Goal: Contribute content

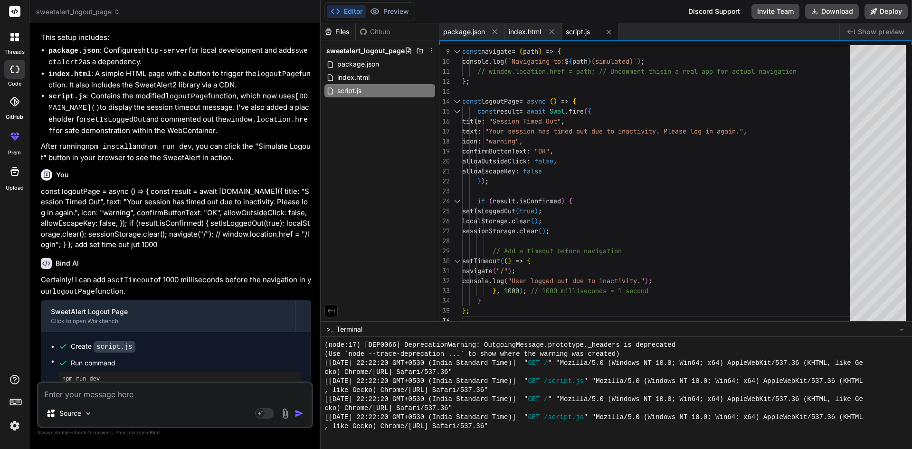
scroll to position [804, 0]
click at [135, 395] on textarea at bounding box center [174, 391] width 273 height 17
paste textarea "• Worked on to implement the feature while giving the web in idiol then its sho…"
type textarea "• Worked on to implement the feature while giving the web in idiol then its sho…"
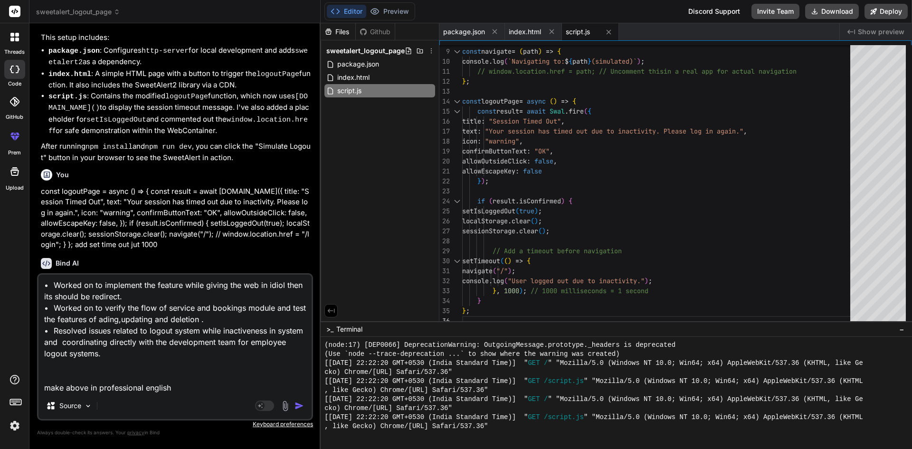
type textarea "x"
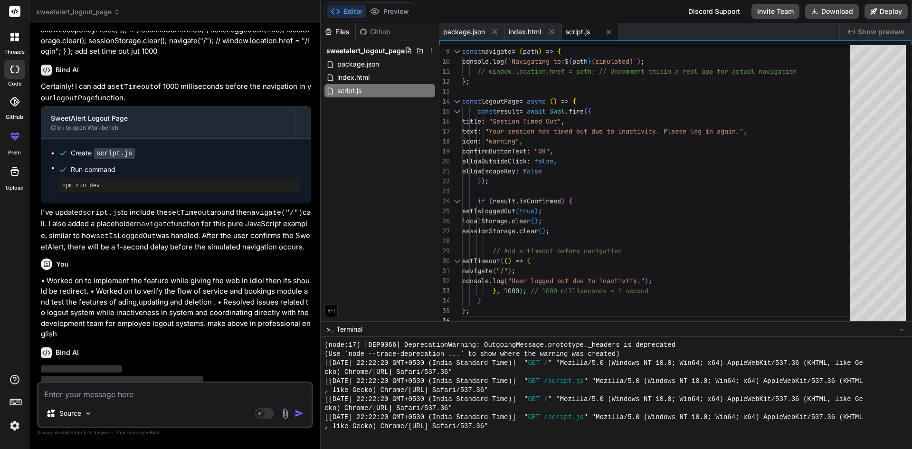
scroll to position [616, 0]
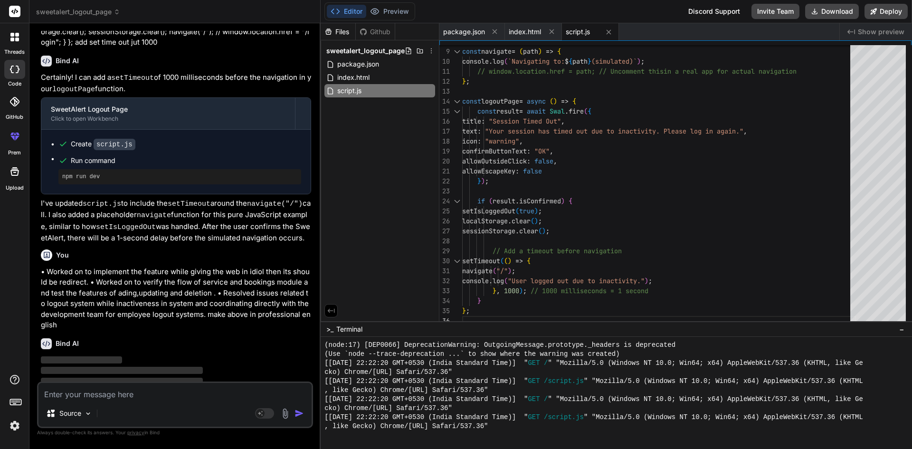
type textarea "x"
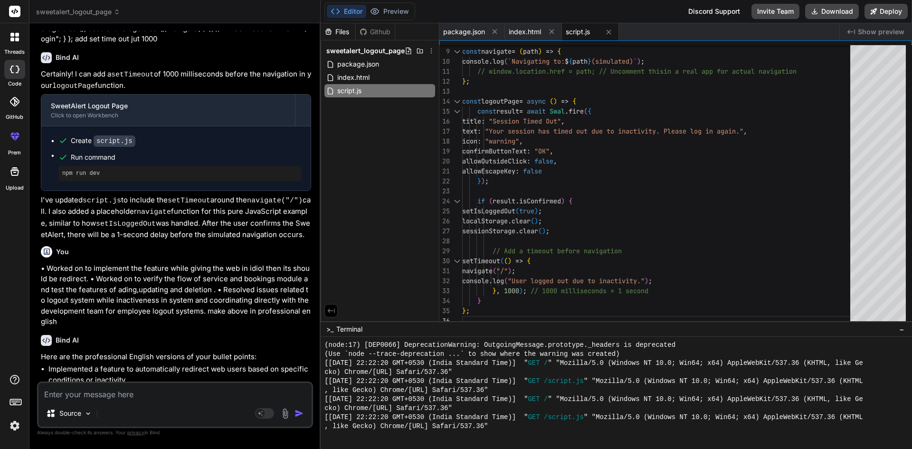
scroll to position [650, 0]
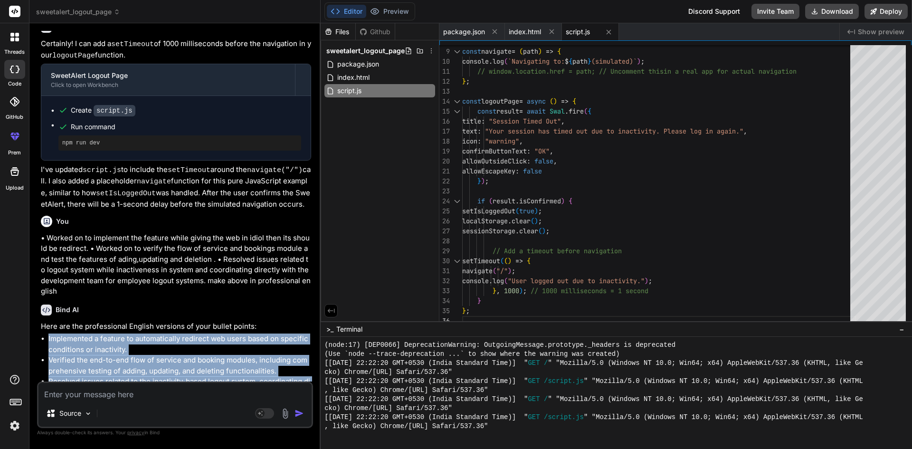
drag, startPoint x: 312, startPoint y: 377, endPoint x: 48, endPoint y: 325, distance: 269.9
click at [48, 325] on div "You hello Bind AI ‌ ‌ ‌ ‌ You const logoutPage = () => { alert("Session has tim…" at bounding box center [176, 206] width 274 height 351
copy ul "Implemented a feature to automatically redirect web users based on specific con…"
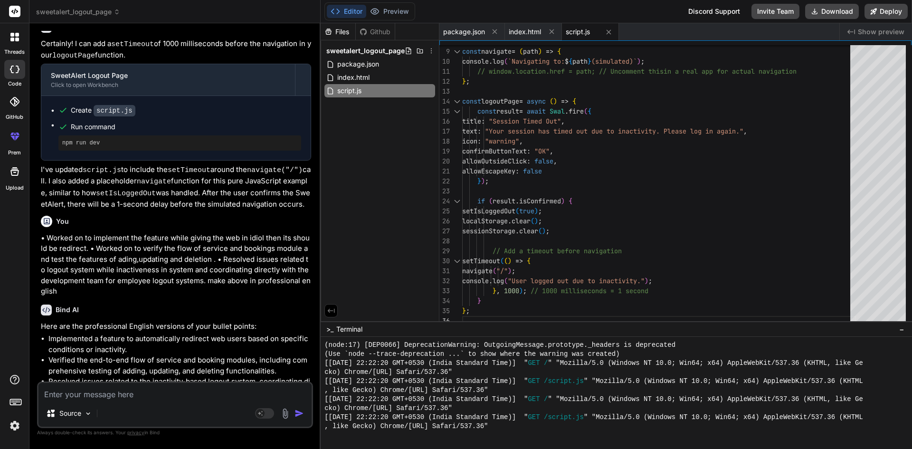
click at [121, 402] on div "Source Agent Mode. When this toggle is activated, AI automatically makes decisi…" at bounding box center [175, 405] width 276 height 47
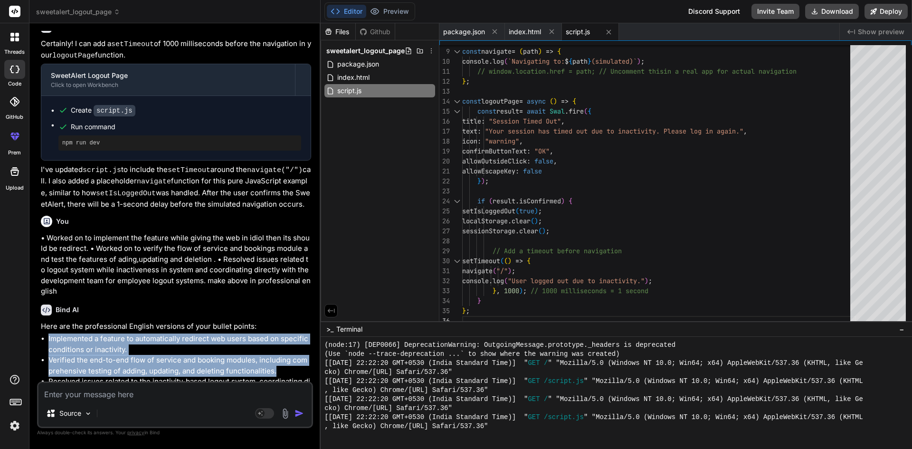
drag, startPoint x: 277, startPoint y: 359, endPoint x: 33, endPoint y: 319, distance: 247.0
click at [33, 319] on div "Bind AI Web Search Created with Pixso. Code Generator You hello Bind AI ‌ ‌ ‌ ‌…" at bounding box center [174, 235] width 291 height 425
copy ul "Implemented a feature to automatically redirect web users based on specific con…"
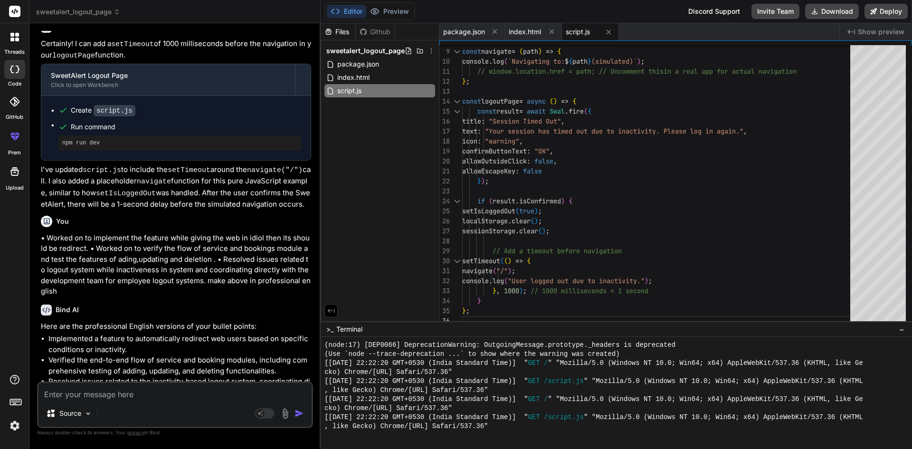
click at [164, 393] on textarea at bounding box center [174, 391] width 273 height 17
paste textarea "Implemented a feature to automatically redirect web users based on specific con…"
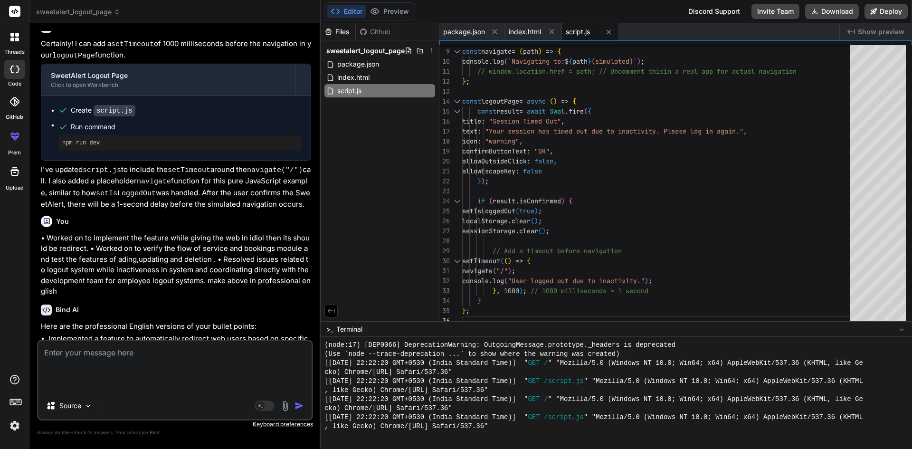
type textarea "Implemented a feature to automatically redirect web users based on specific con…"
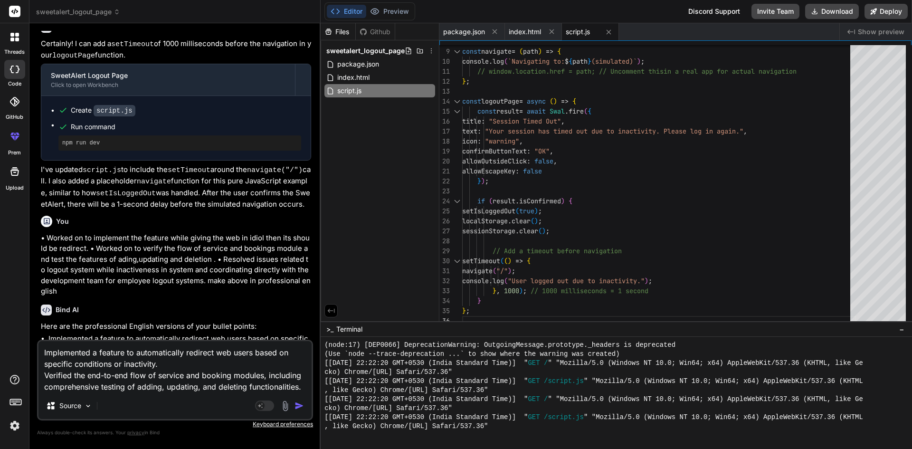
type textarea "x"
type textarea "Implemented a feature to automatically redirect web users based on specific con…"
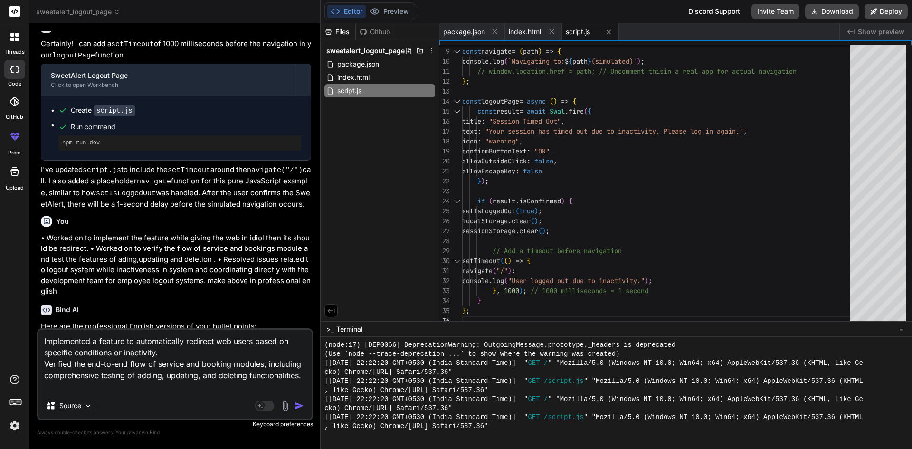
type textarea "x"
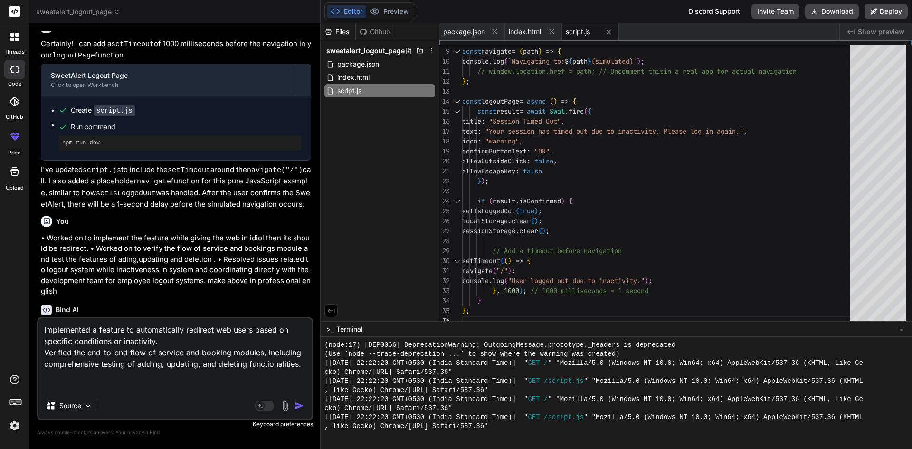
type textarea "Implemented a feature to automatically redirect web users based on specific con…"
type textarea "x"
type textarea "Implemented a feature to automatically redirect web users based on specific con…"
type textarea "x"
type textarea "Implemented a feature to automatically redirect web users based on specific con…"
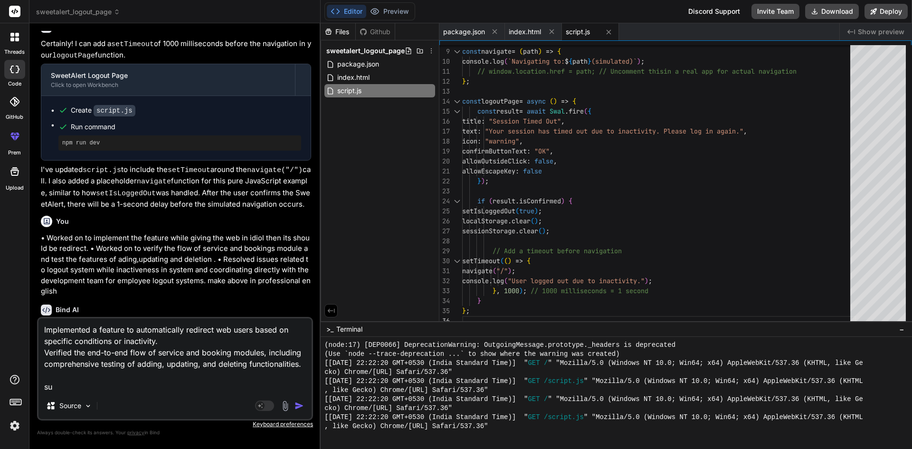
type textarea "x"
type textarea "Implemented a feature to automatically redirect web users based on specific con…"
type textarea "x"
type textarea "Implemented a feature to automatically redirect web users based on specific con…"
type textarea "x"
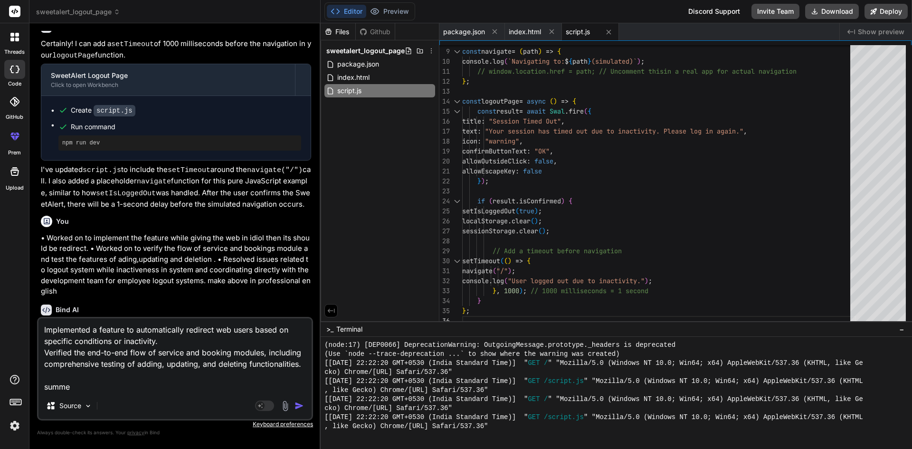
type textarea "Implemented a feature to automatically redirect web users based on specific con…"
type textarea "x"
type textarea "Implemented a feature to automatically redirect web users based on specific con…"
type textarea "x"
type textarea "Implemented a feature to automatically redirect web users based on specific con…"
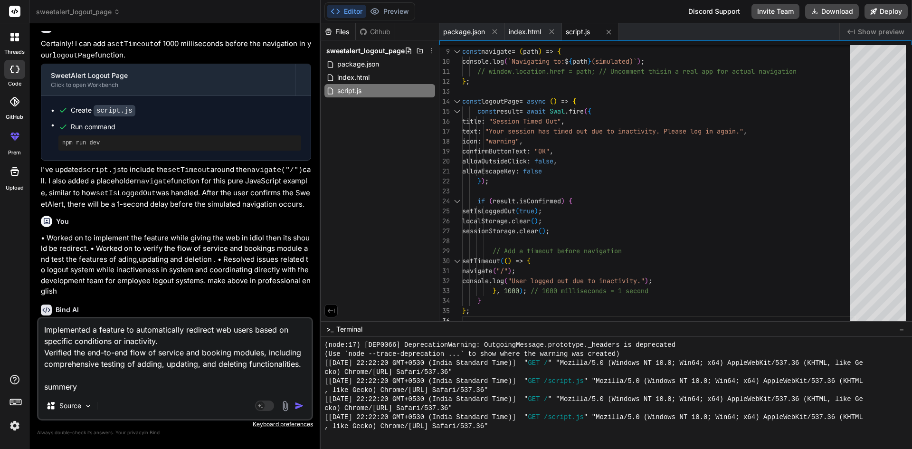
type textarea "x"
type textarea "Implemented a feature to automatically redirect web users based on specific con…"
type textarea "x"
type textarea "Implemented a feature to automatically redirect web users based on specific con…"
type textarea "x"
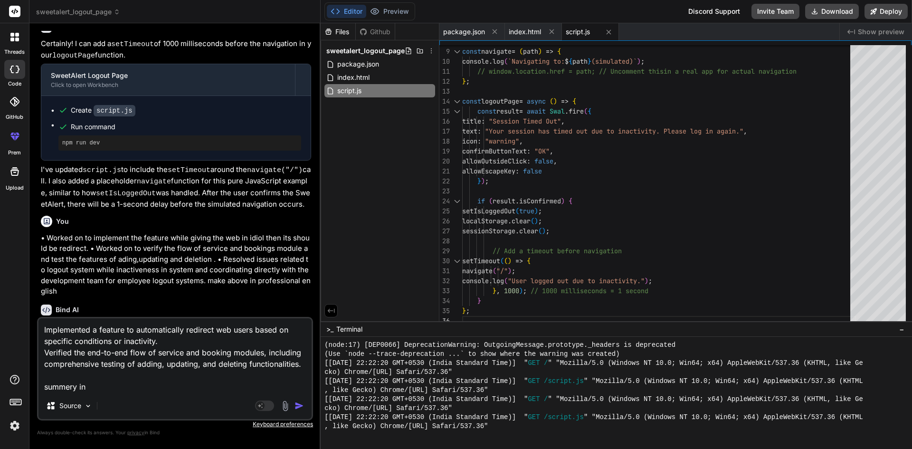
type textarea "Implemented a feature to automatically redirect web users based on specific con…"
type textarea "x"
type textarea "Implemented a feature to automatically redirect web users based on specific con…"
type textarea "x"
type textarea "Implemented a feature to automatically redirect web users based on specific con…"
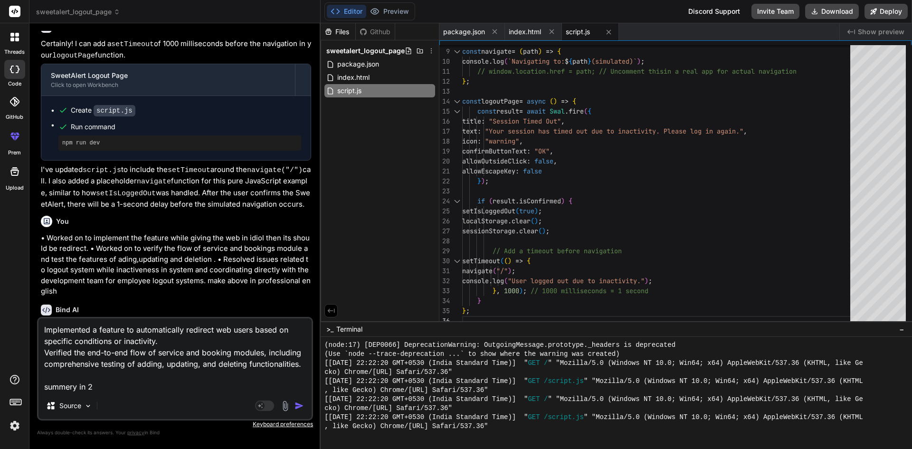
type textarea "x"
type textarea "Implemented a feature to automatically redirect web users based on specific con…"
type textarea "x"
type textarea "Implemented a feature to automatically redirect web users based on specific con…"
type textarea "x"
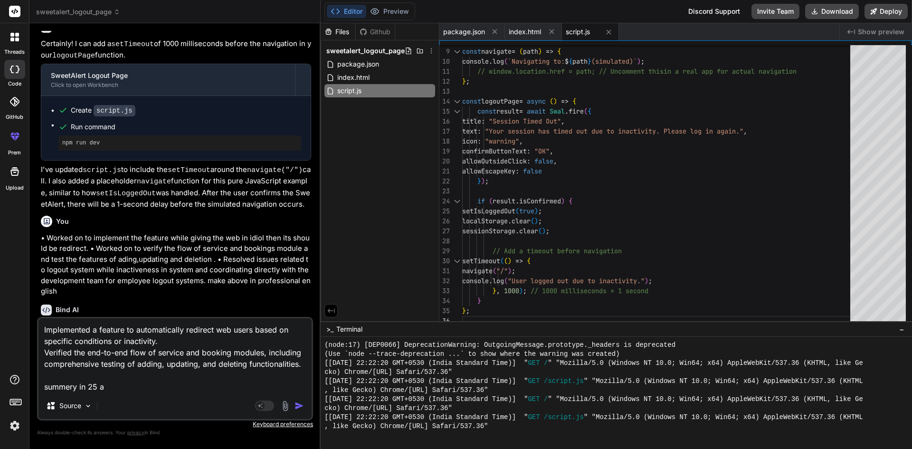
type textarea "Implemented a feature to automatically redirect web users based on specific con…"
type textarea "x"
type textarea "Implemented a feature to automatically redirect web users based on specific con…"
type textarea "x"
type textarea "Implemented a feature to automatically redirect web users based on specific con…"
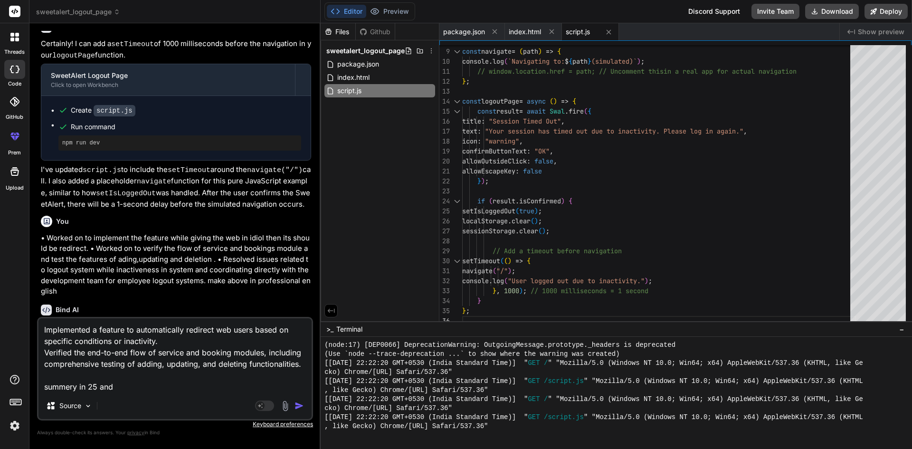
type textarea "x"
type textarea "Implemented a feature to automatically redirect web users based on specific con…"
type textarea "x"
type textarea "Implemented a feature to automatically redirect web users based on specific con…"
type textarea "x"
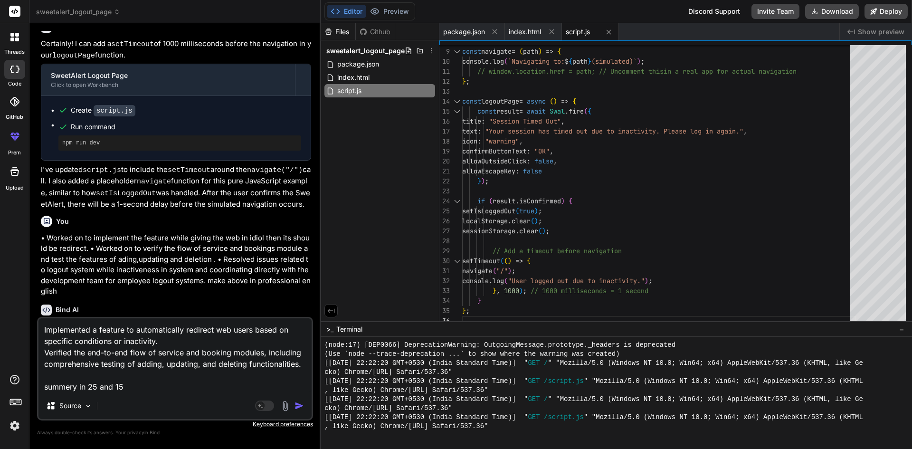
type textarea "Implemented a feature to automatically redirect web users based on specific con…"
type textarea "x"
type textarea "Implemented a feature to automatically redirect web users based on specific con…"
type textarea "x"
type textarea "Implemented a feature to automatically redirect web users based on specific con…"
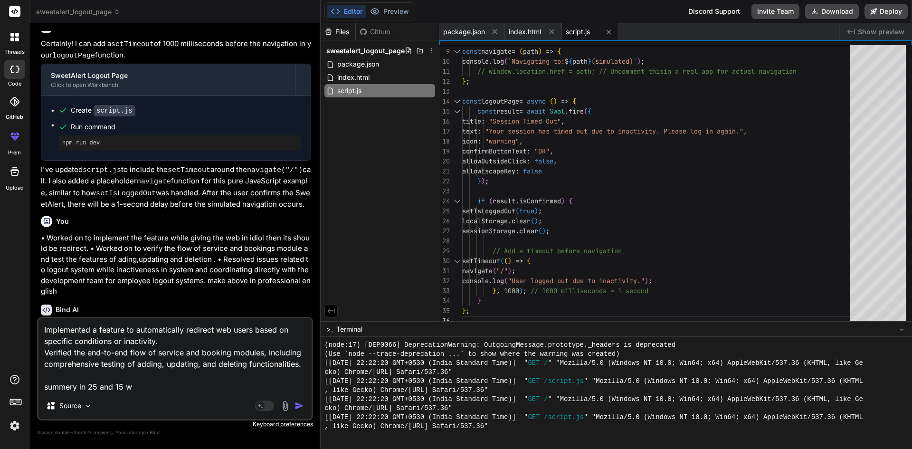
type textarea "x"
type textarea "Implemented a feature to automatically redirect web users based on specific con…"
type textarea "x"
type textarea "Implemented a feature to automatically redirect web users based on specific con…"
type textarea "x"
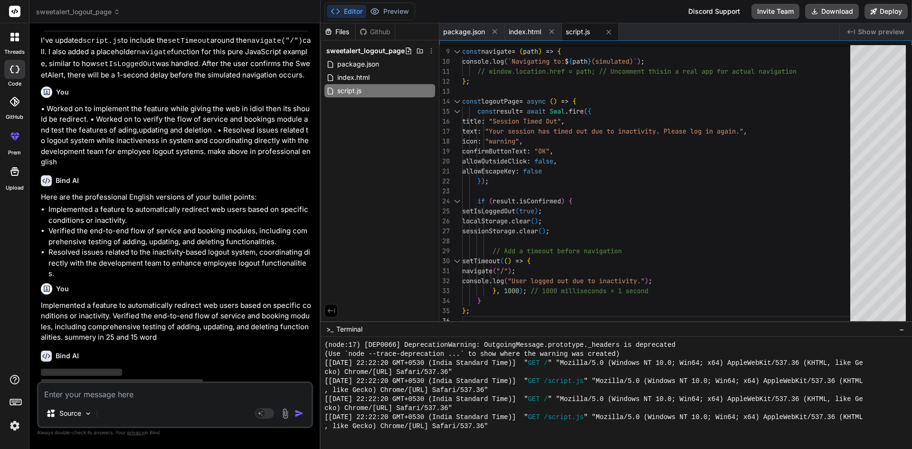
scroll to position [780, 0]
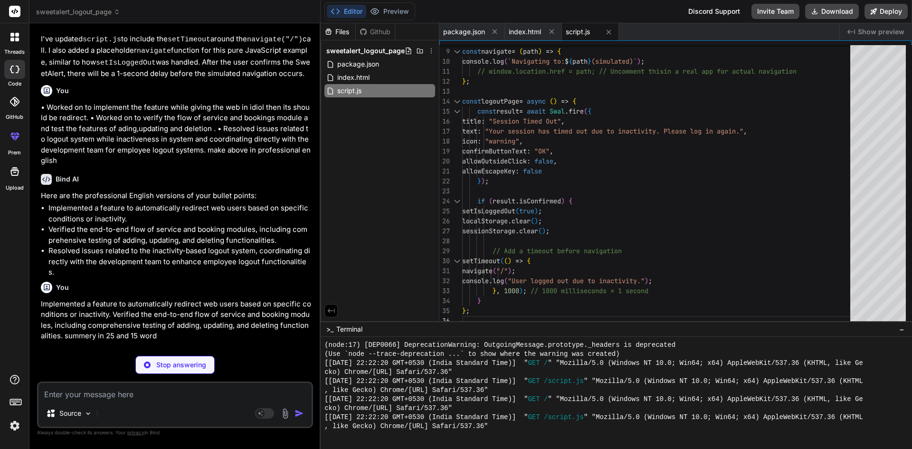
type textarea "x"
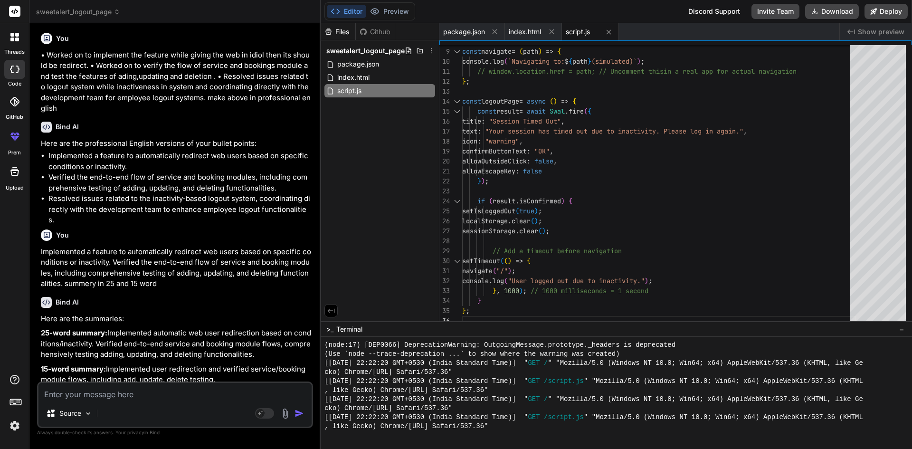
drag, startPoint x: 191, startPoint y: 338, endPoint x: 32, endPoint y: 317, distance: 159.7
click at [32, 317] on div "Bind AI Web Search Created with Pixso. Code Generator You hello Bind AI ‌ ‌ ‌ ‌…" at bounding box center [174, 235] width 291 height 425
copy p "Implemented automatic web user redirection based on conditions/inactivity. Veri…"
drag, startPoint x: 160, startPoint y: 373, endPoint x: 36, endPoint y: 358, distance: 124.9
click at [36, 358] on div "Bind AI Web Search Created with Pixso. Code Generator You hello Bind AI ‌ ‌ ‌ ‌…" at bounding box center [174, 235] width 291 height 425
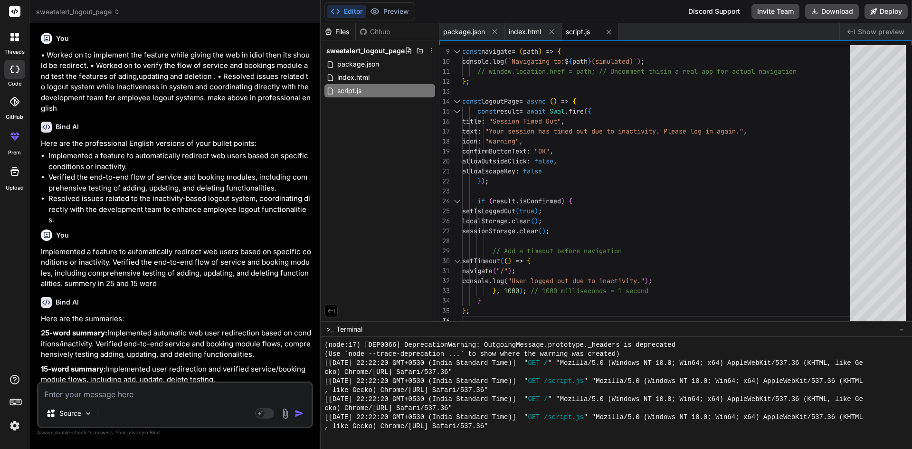
copy p "Implemented user redirection and verified service/booking module flows, includi…"
